Goal: Task Accomplishment & Management: Manage account settings

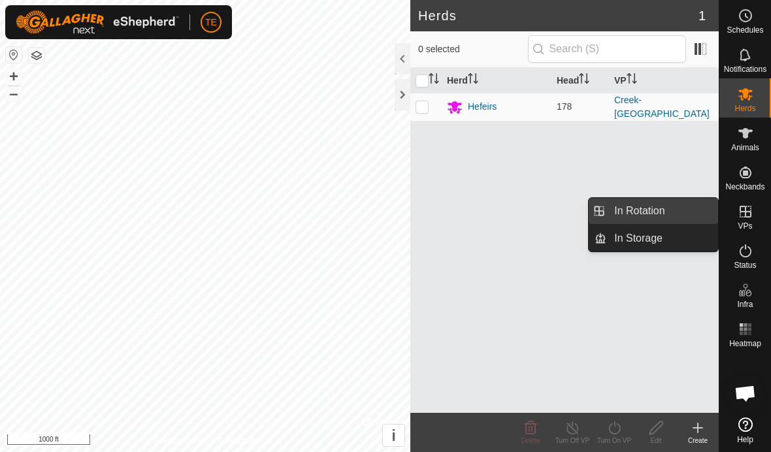
click at [674, 212] on link "In Rotation" at bounding box center [662, 211] width 112 height 26
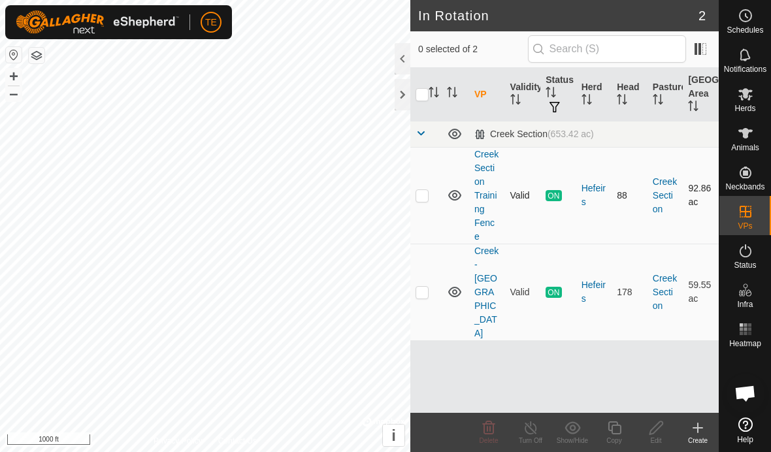
click at [429, 188] on td at bounding box center [425, 195] width 31 height 97
checkbox input "true"
click at [530, 428] on line at bounding box center [530, 428] width 10 height 10
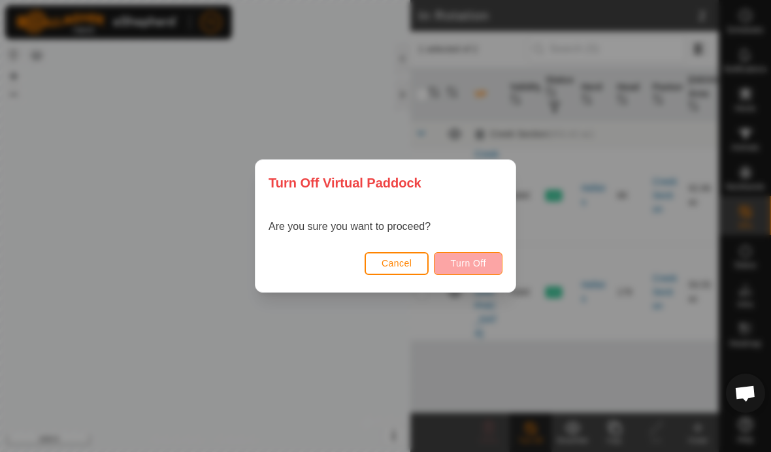
click at [481, 267] on span "Turn Off" at bounding box center [468, 263] width 36 height 10
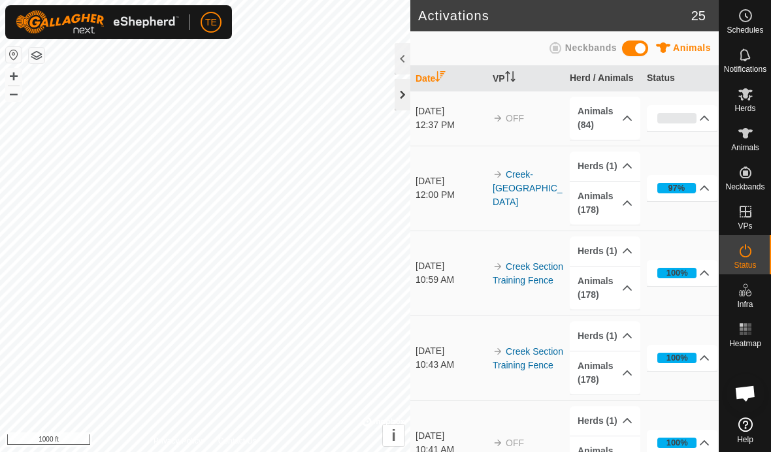
click at [401, 96] on div at bounding box center [403, 94] width 16 height 31
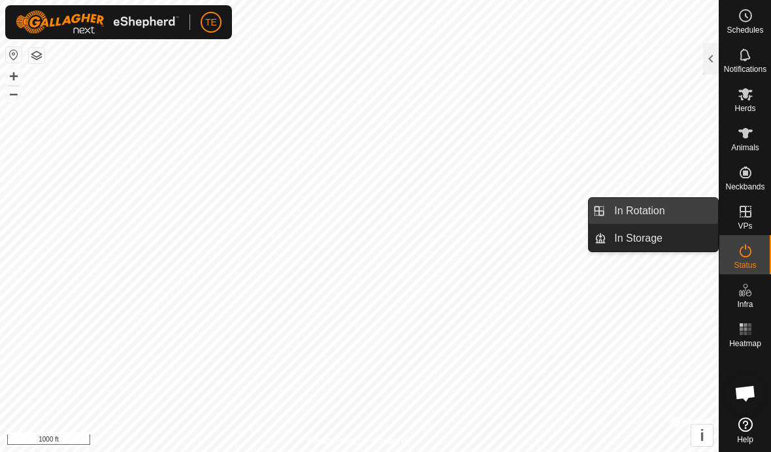
click at [644, 210] on span "In Rotation" at bounding box center [639, 211] width 50 height 16
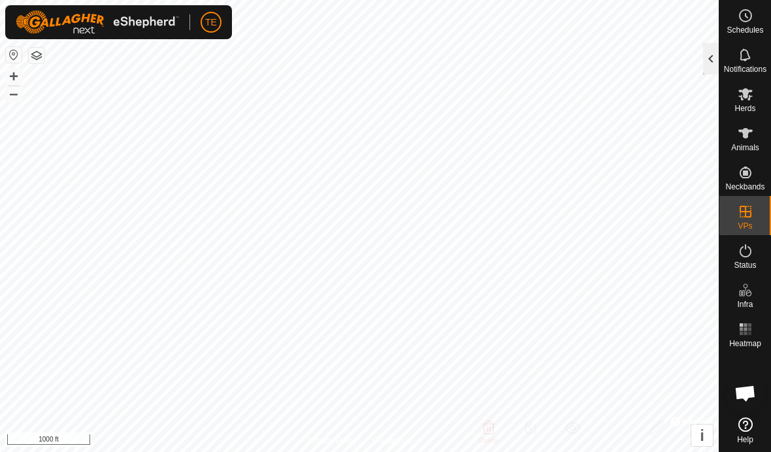
click at [712, 65] on div at bounding box center [711, 58] width 16 height 31
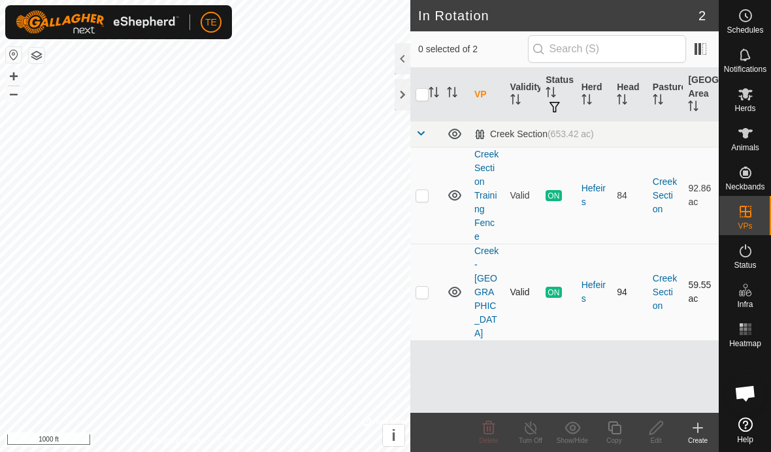
click at [424, 293] on td at bounding box center [425, 292] width 31 height 97
checkbox input "true"
click at [691, 428] on icon at bounding box center [698, 428] width 16 height 16
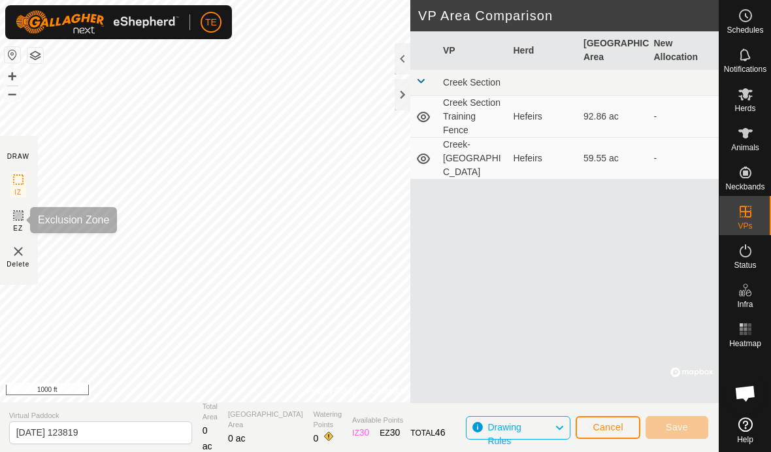
click at [19, 221] on icon at bounding box center [18, 216] width 16 height 16
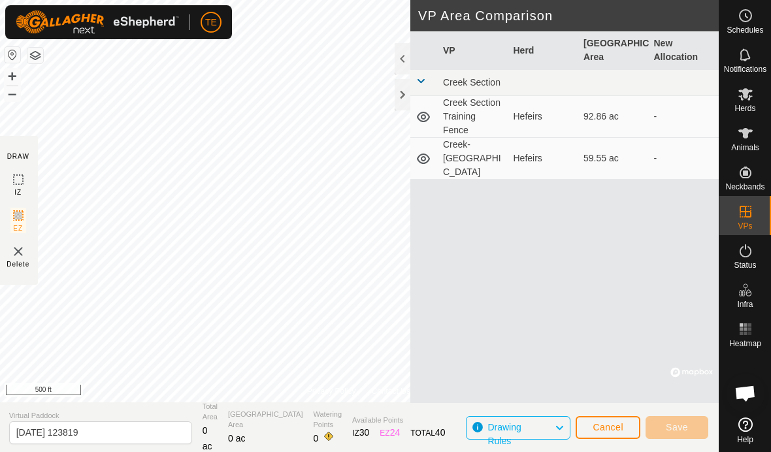
click at [607, 423] on span "Cancel" at bounding box center [608, 427] width 31 height 10
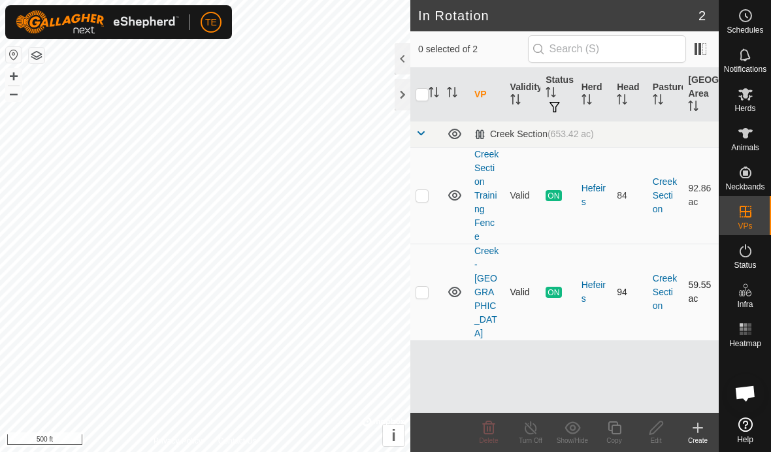
click at [435, 286] on td at bounding box center [425, 292] width 31 height 97
checkbox input "true"
click at [631, 288] on td "94" at bounding box center [630, 292] width 36 height 97
click at [694, 441] on div "Create" at bounding box center [698, 441] width 42 height 10
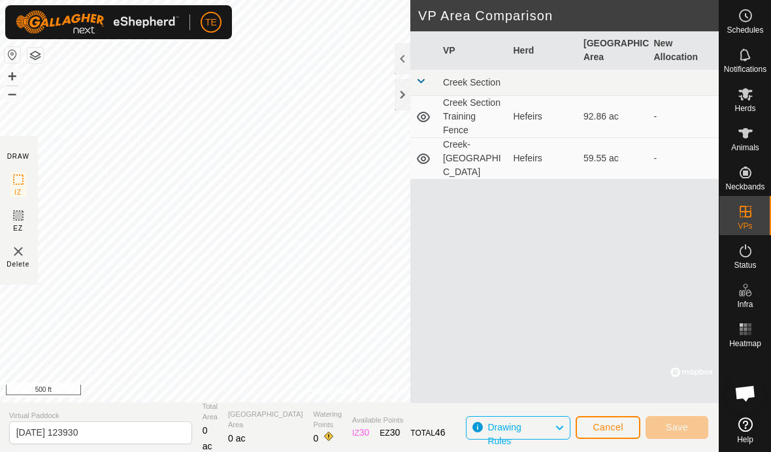
click at [23, 220] on rect at bounding box center [18, 215] width 10 height 10
click at [398, 94] on div at bounding box center [403, 94] width 16 height 31
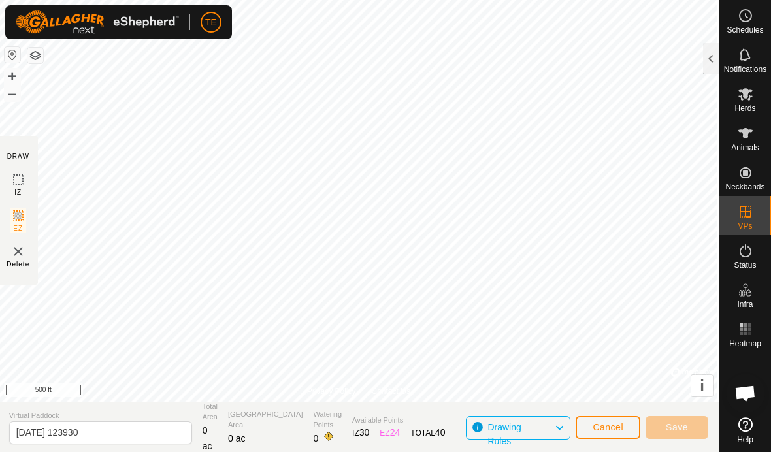
click at [555, 427] on icon at bounding box center [559, 428] width 10 height 17
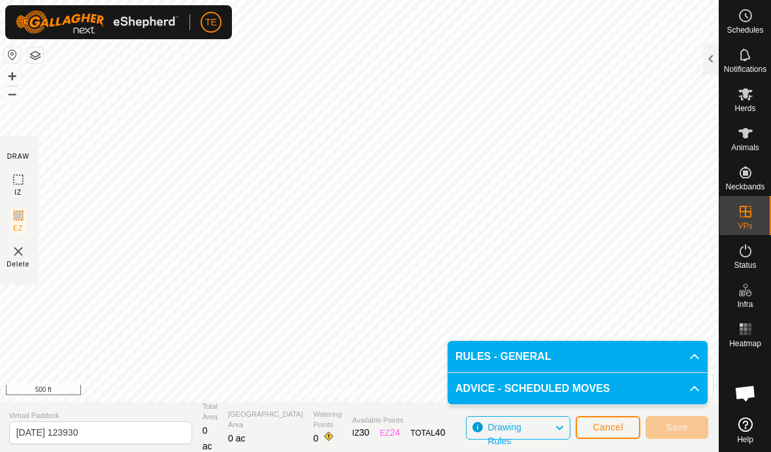
click at [691, 361] on icon at bounding box center [694, 357] width 10 height 10
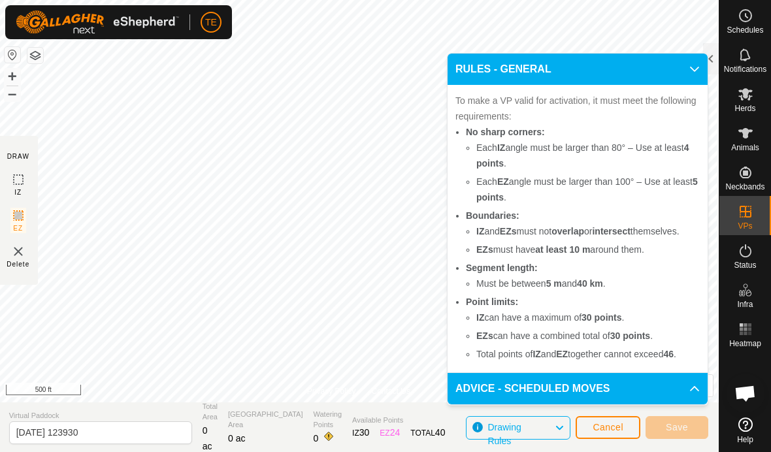
click at [691, 391] on icon at bounding box center [694, 388] width 9 height 5
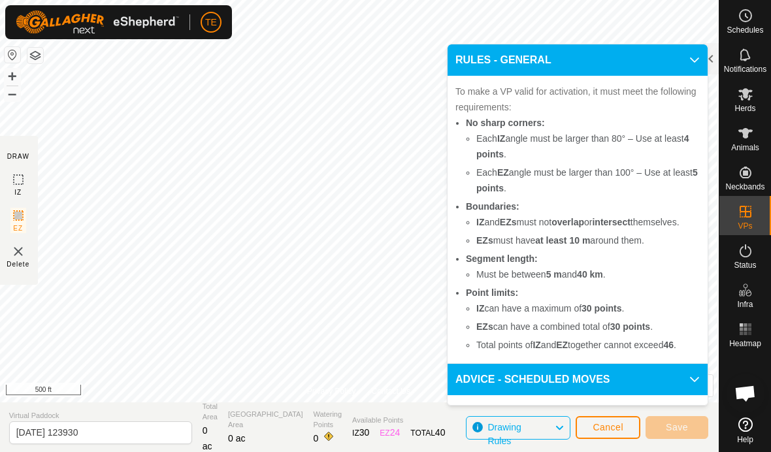
click at [692, 58] on icon at bounding box center [694, 60] width 9 height 5
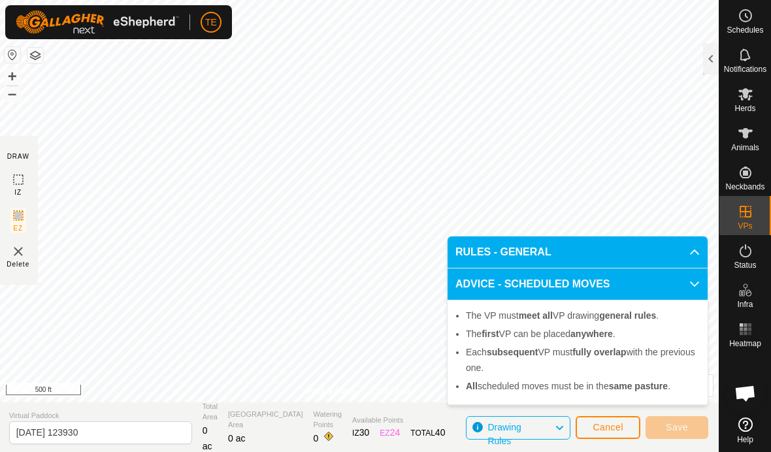
click at [691, 282] on icon at bounding box center [694, 284] width 9 height 5
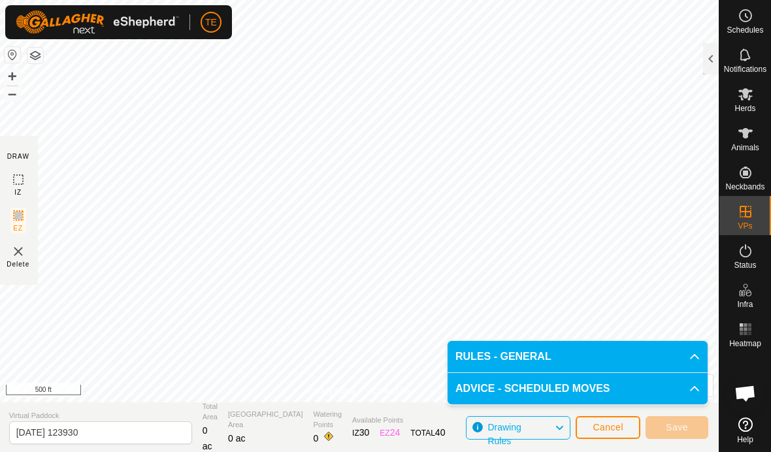
click at [21, 255] on img at bounding box center [18, 252] width 16 height 16
click at [601, 428] on span "Cancel" at bounding box center [608, 427] width 31 height 10
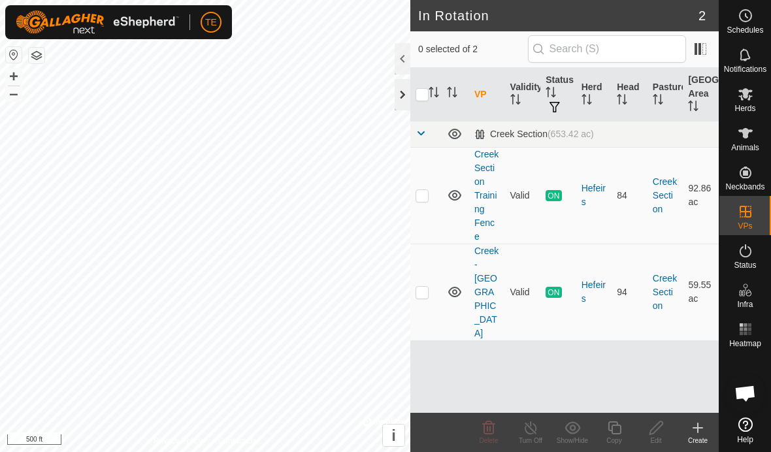
click at [405, 101] on div at bounding box center [403, 94] width 16 height 31
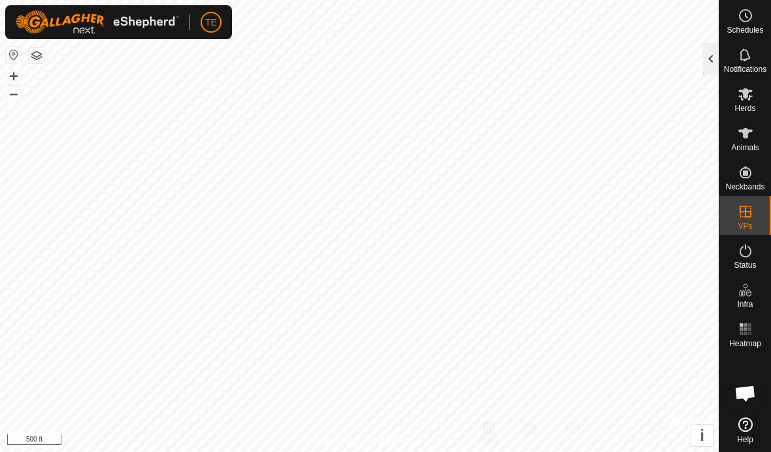
click at [716, 58] on div at bounding box center [711, 58] width 16 height 31
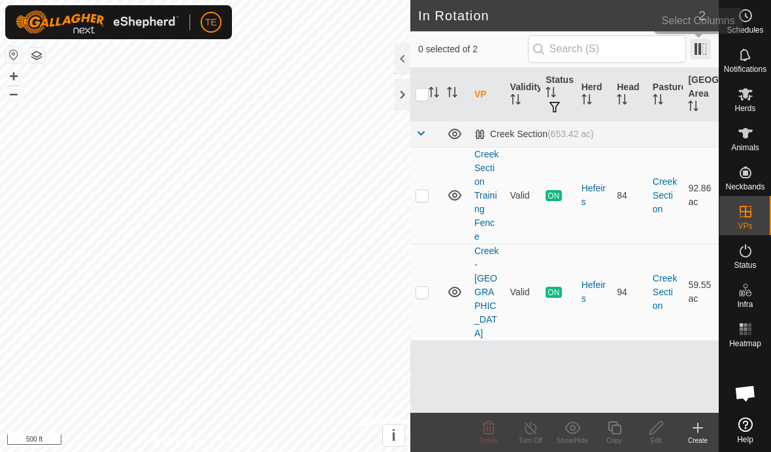
click at [710, 56] on span at bounding box center [700, 49] width 21 height 21
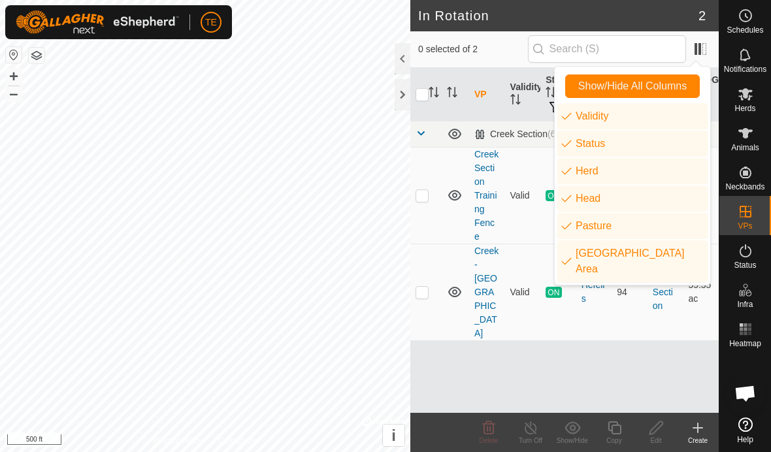
click at [543, 12] on h2 "In Rotation" at bounding box center [558, 16] width 280 height 16
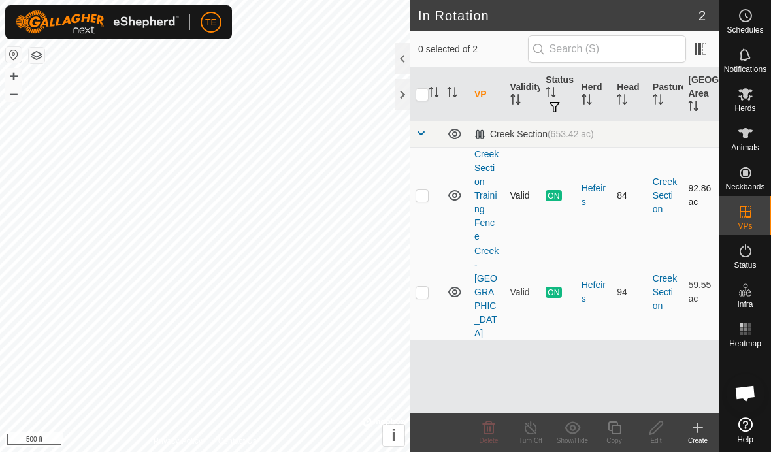
click at [642, 208] on td "84" at bounding box center [630, 195] width 36 height 97
click at [423, 195] on p-checkbox at bounding box center [422, 195] width 13 height 10
checkbox input "true"
click at [535, 432] on line at bounding box center [530, 428] width 10 height 10
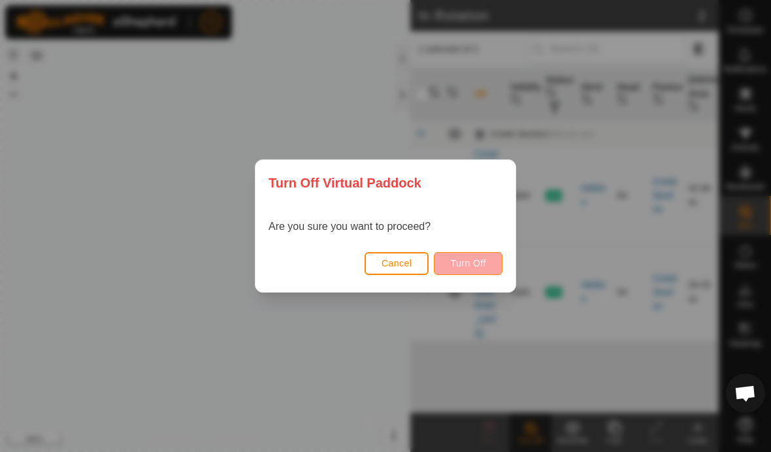
click at [478, 267] on span "Turn Off" at bounding box center [468, 263] width 36 height 10
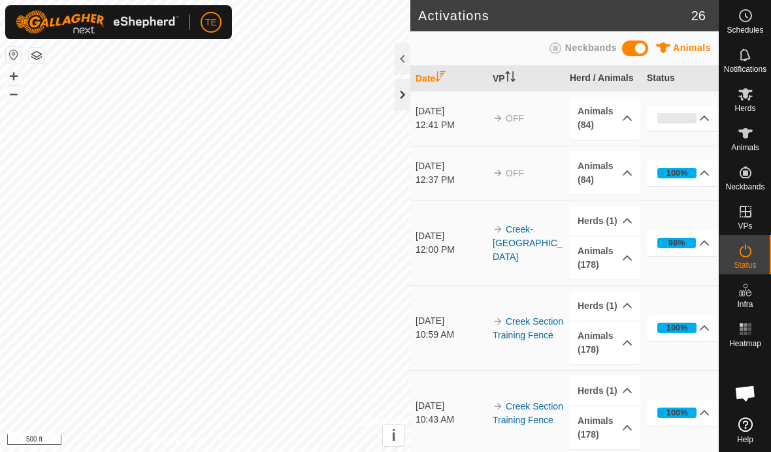
click at [401, 99] on div at bounding box center [403, 94] width 16 height 31
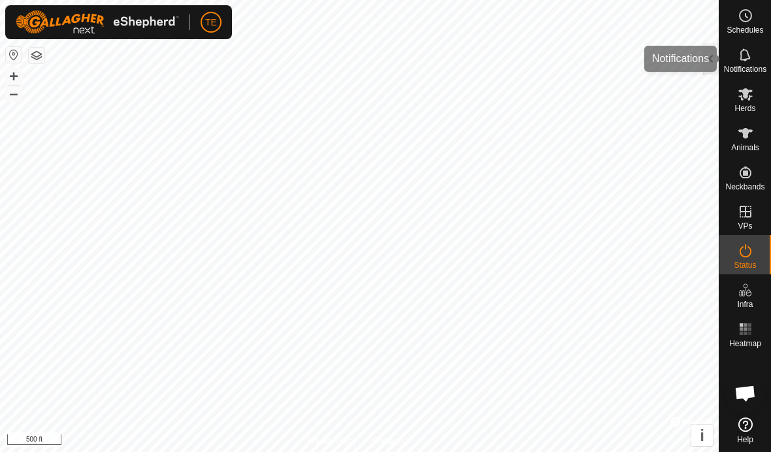
click at [742, 60] on icon at bounding box center [745, 54] width 10 height 12
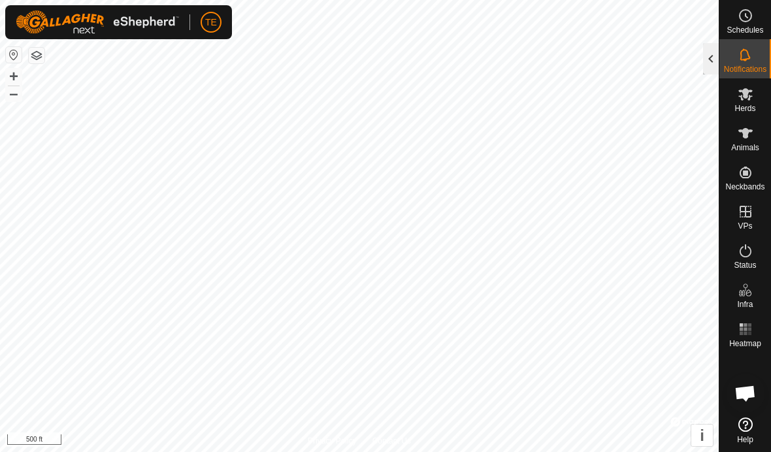
click at [710, 63] on div at bounding box center [711, 58] width 16 height 31
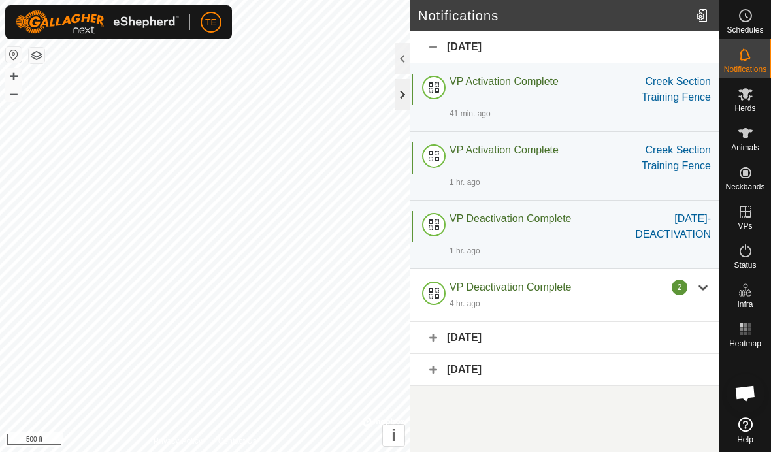
click at [407, 97] on div at bounding box center [403, 94] width 16 height 31
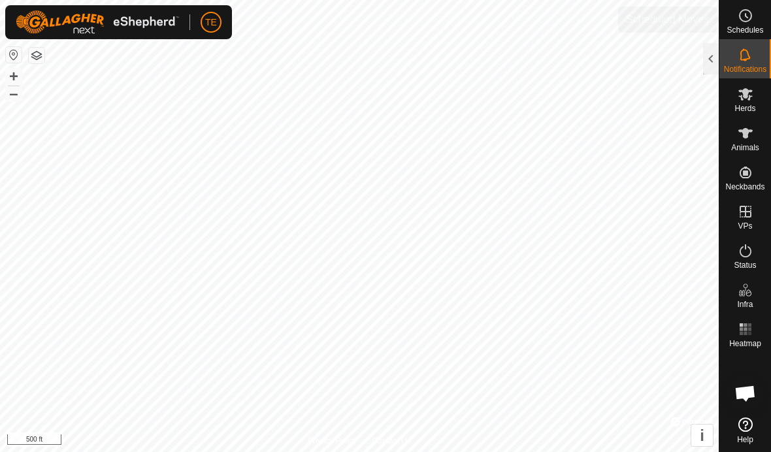
click at [747, 14] on icon at bounding box center [746, 16] width 16 height 16
click at [709, 64] on div at bounding box center [711, 58] width 16 height 31
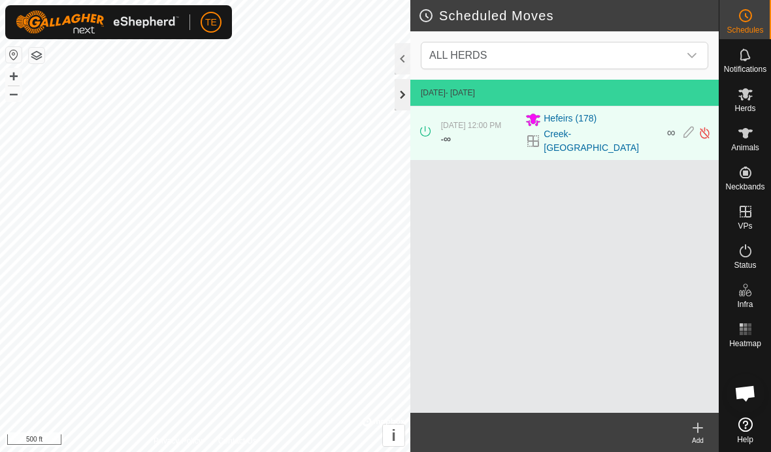
click at [399, 101] on div at bounding box center [403, 94] width 16 height 31
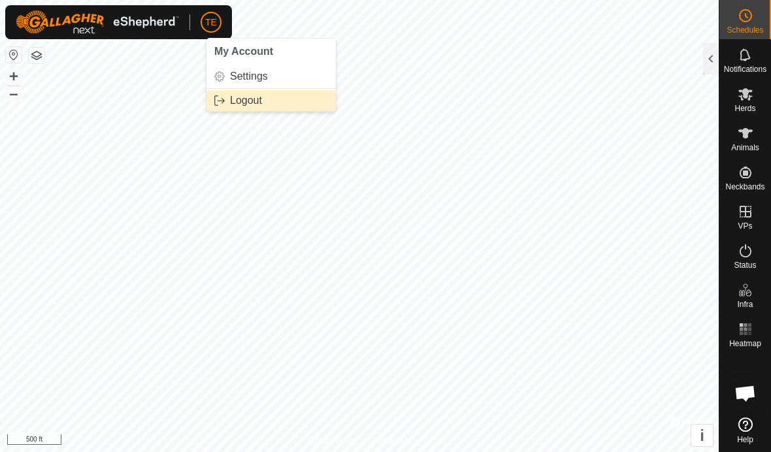
click at [238, 100] on span "Logout" at bounding box center [246, 100] width 32 height 10
